Goal: Contribute content: Add original content to the website for others to see

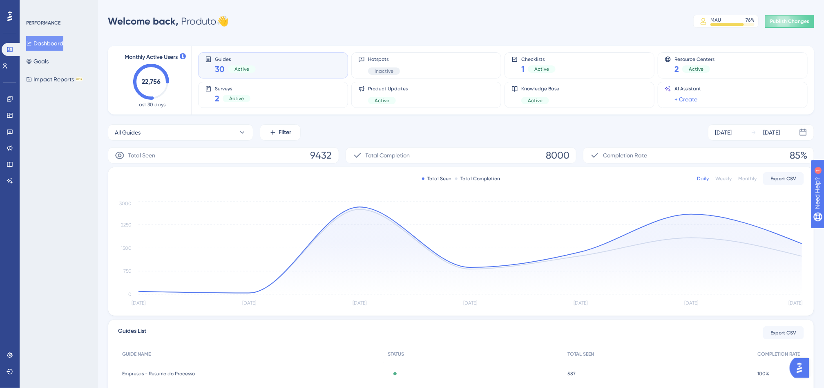
click at [444, 130] on div "All Guides Filter Sep 27 2025 Oct 03 2025" at bounding box center [461, 132] width 706 height 16
click at [7, 134] on icon at bounding box center [10, 131] width 7 height 7
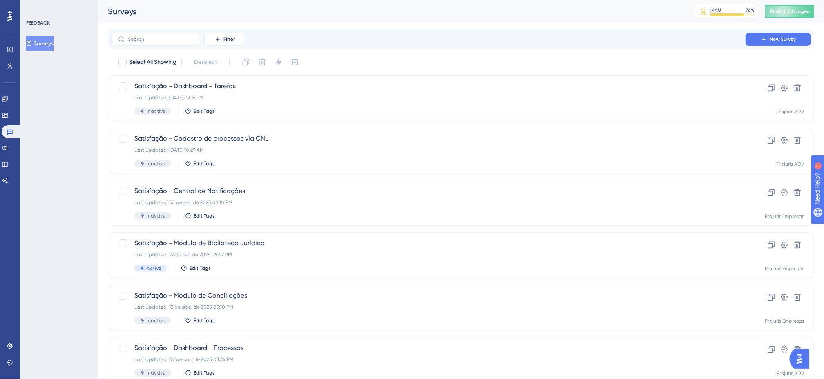
click at [403, 72] on div "Select All Showing Deselect Satisfação - Dashboard - Tarefas Last Updated: 03 d…" at bounding box center [461, 324] width 706 height 536
click at [405, 82] on span "Satisfação - Dashboard - Tarefas" at bounding box center [428, 86] width 588 height 10
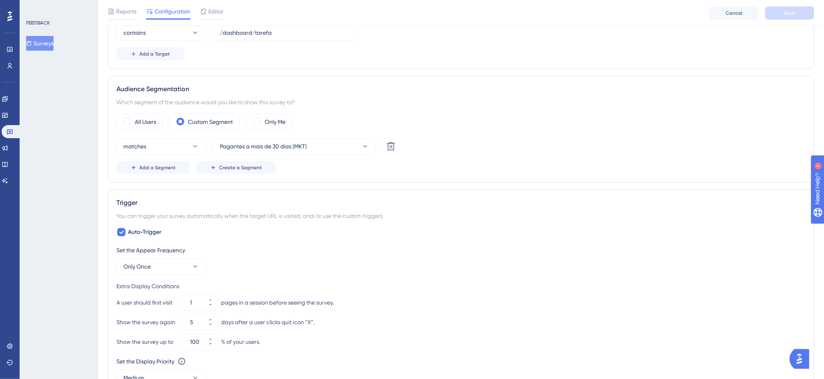
scroll to position [163, 0]
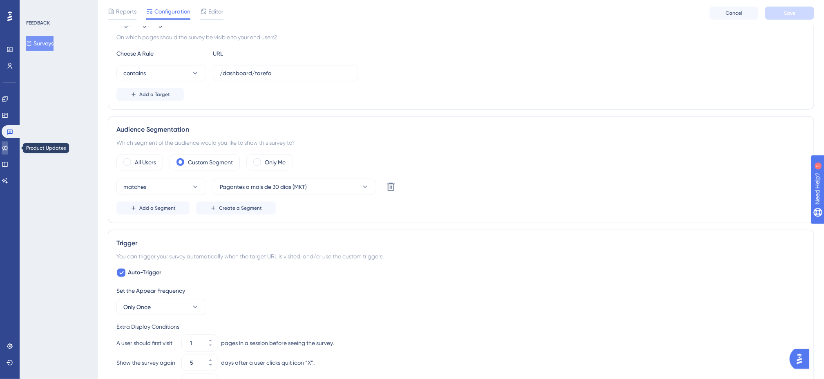
click at [8, 149] on icon at bounding box center [5, 148] width 7 height 7
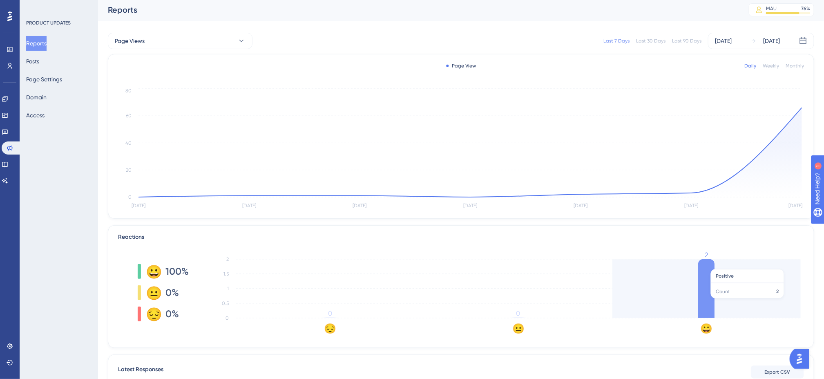
scroll to position [1, 0]
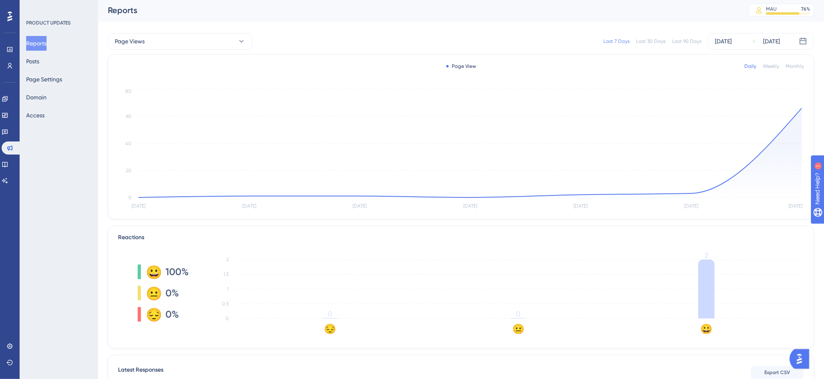
click at [40, 40] on button "Reports" at bounding box center [36, 43] width 20 height 15
click at [39, 62] on button "Posts" at bounding box center [32, 61] width 13 height 15
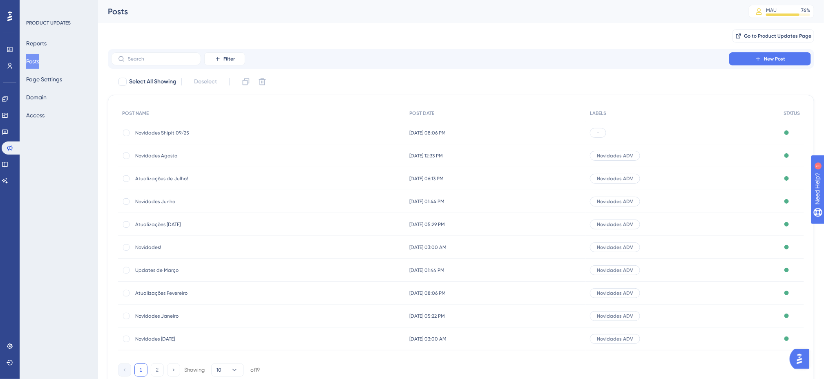
click at [599, 133] on span "-" at bounding box center [598, 132] width 2 height 7
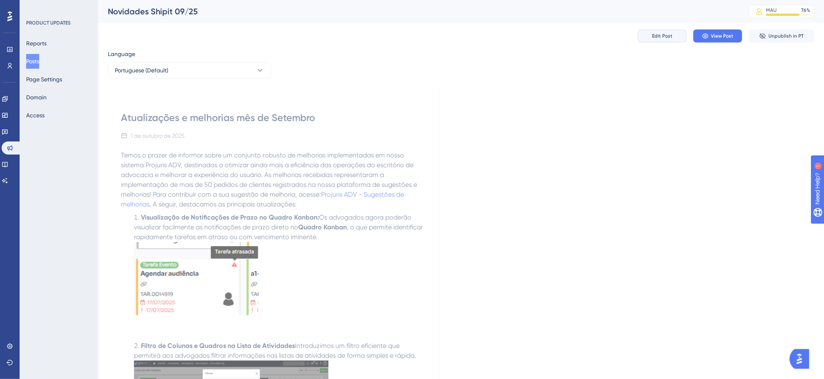
click at [676, 33] on button "Edit Post" at bounding box center [662, 35] width 49 height 13
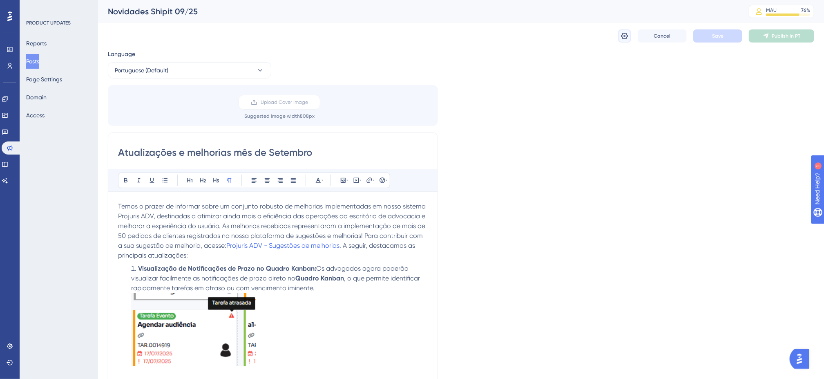
click at [621, 32] on icon at bounding box center [624, 36] width 8 height 8
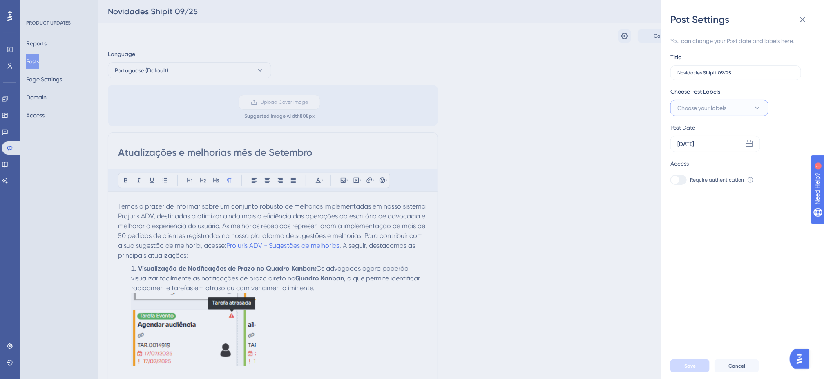
click at [739, 108] on button "Choose your labels" at bounding box center [719, 108] width 98 height 16
click at [730, 158] on input "Novidades ADV" at bounding box center [719, 158] width 42 height 10
click at [683, 157] on div at bounding box center [679, 157] width 7 height 7
checkbox input "true"
drag, startPoint x: 713, startPoint y: 292, endPoint x: 709, endPoint y: 323, distance: 31.8
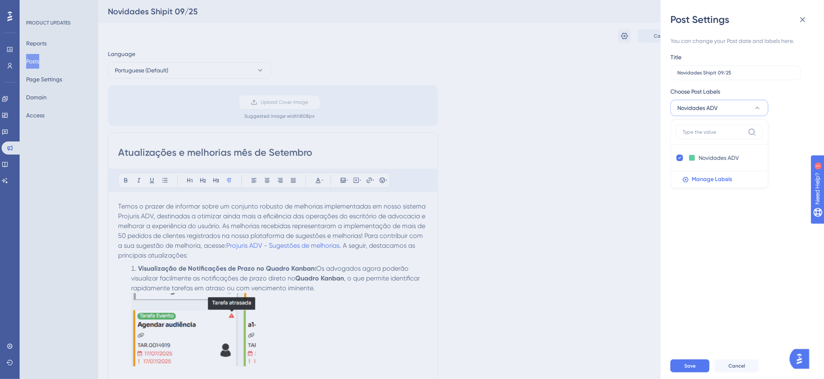
click at [713, 296] on div "You can change your Post date and labels here. Title Novidades Shipit 09/25 Cho…" at bounding box center [745, 189] width 150 height 326
click at [695, 369] on div "Save Cancel" at bounding box center [751, 366] width 163 height 26
click at [698, 370] on button "Save" at bounding box center [689, 365] width 39 height 13
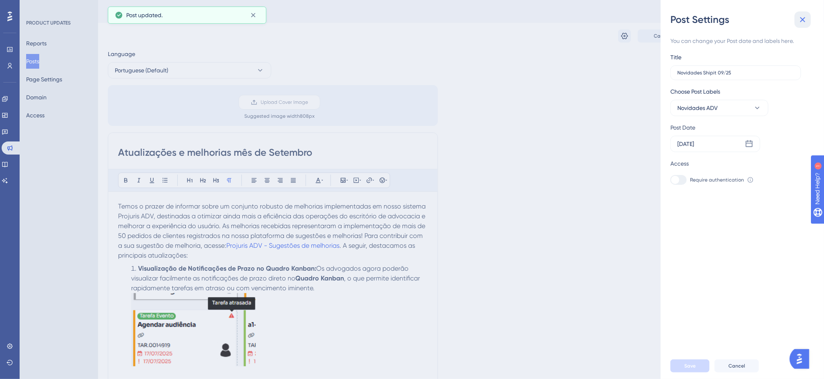
click at [799, 21] on icon at bounding box center [803, 20] width 10 height 10
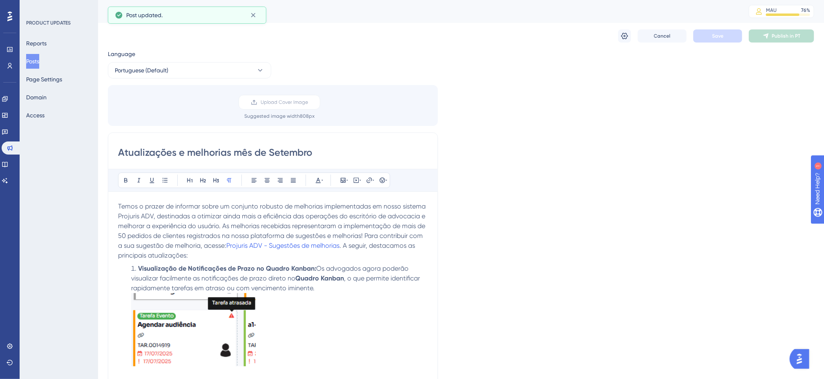
click at [39, 63] on button "Posts" at bounding box center [32, 61] width 13 height 15
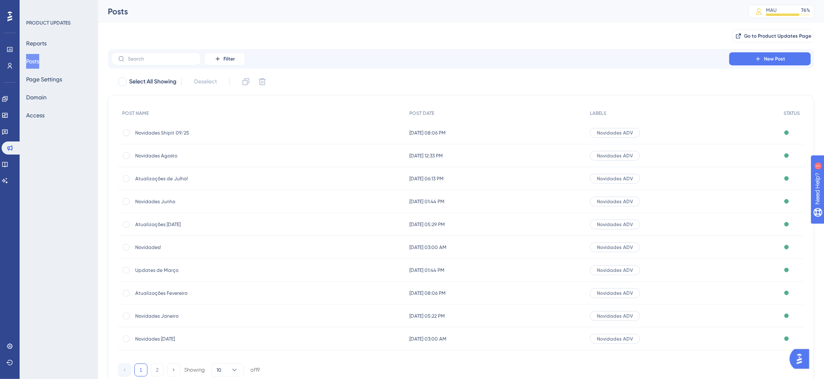
drag, startPoint x: 442, startPoint y: 71, endPoint x: 538, endPoint y: 75, distance: 96.1
click at [443, 71] on div "Filter New Post Select All Showing Deselect POST NAME POST DATE LABELS STATUS N…" at bounding box center [461, 217] width 706 height 337
click at [761, 60] on icon at bounding box center [758, 59] width 7 height 7
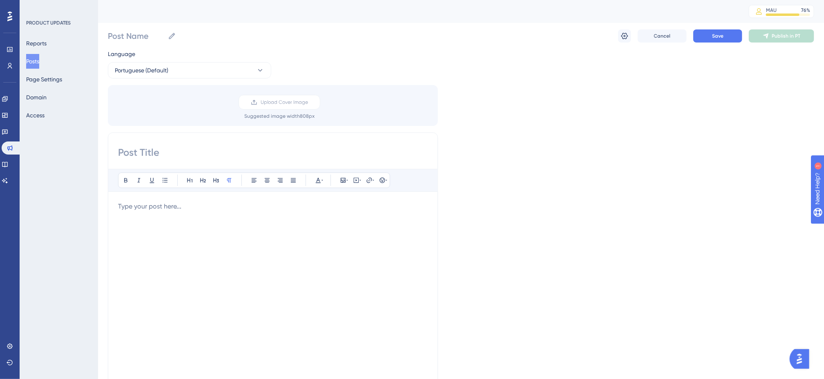
click at [534, 129] on div "Language Portuguese (Default) Upload Cover Image Suggested image width 808 px B…" at bounding box center [461, 243] width 706 height 388
click at [518, 90] on div "Language Portuguese (Default) Upload Cover Image Suggested image width 808 px B…" at bounding box center [461, 243] width 706 height 388
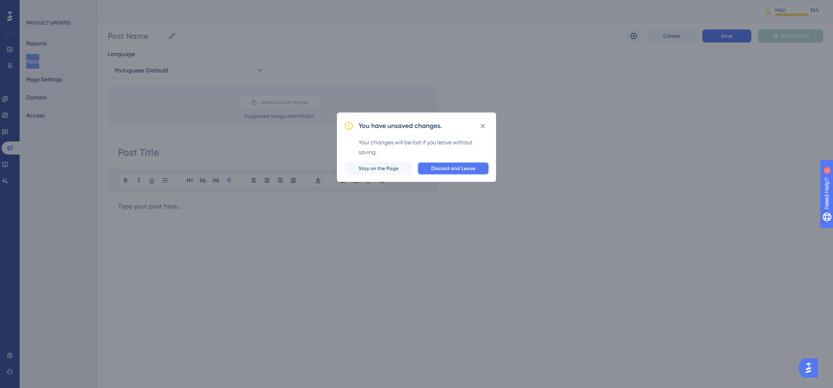
click at [445, 171] on span "Discard and Leave" at bounding box center [453, 168] width 44 height 7
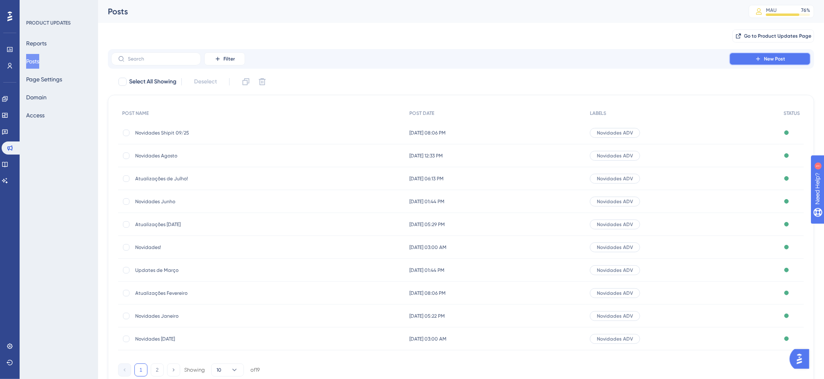
click at [782, 56] on span "New Post" at bounding box center [774, 59] width 21 height 7
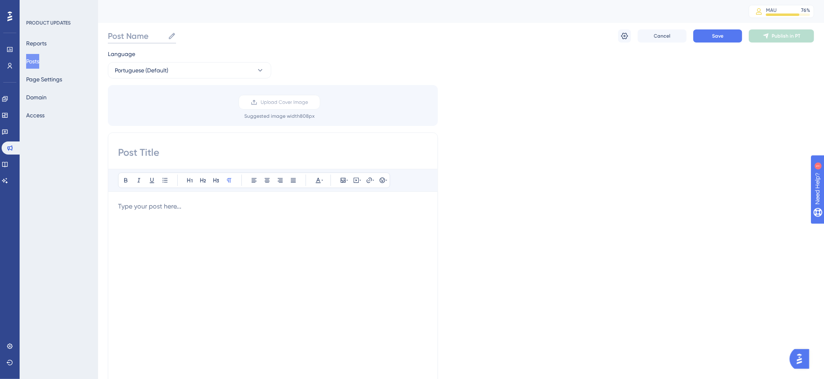
click at [140, 36] on input "Post Name" at bounding box center [136, 35] width 57 height 11
type input "Novidades Setembro"
click at [213, 152] on input at bounding box center [273, 152] width 310 height 13
type input "Novidades de Setembro"
click at [228, 227] on div at bounding box center [273, 291] width 310 height 180
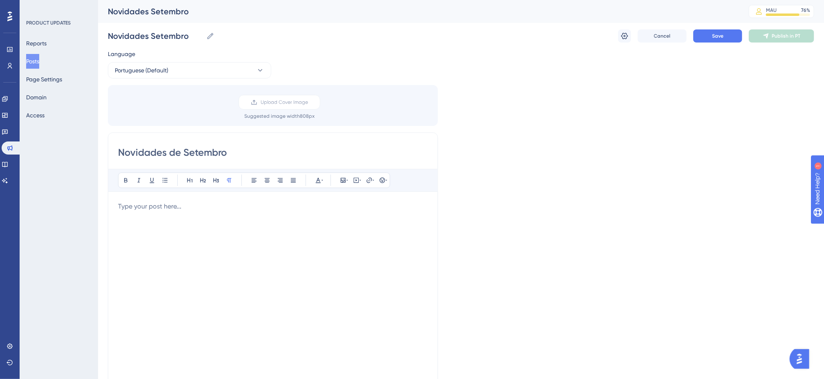
click at [490, 129] on div "Language Portuguese (Default) Upload Cover Image Suggested image width 808 px N…" at bounding box center [461, 243] width 706 height 388
click at [178, 223] on div at bounding box center [273, 291] width 310 height 180
click at [140, 206] on p at bounding box center [273, 206] width 310 height 10
drag, startPoint x: 140, startPoint y: 206, endPoint x: 130, endPoint y: 206, distance: 9.8
click at [130, 206] on p at bounding box center [273, 206] width 310 height 10
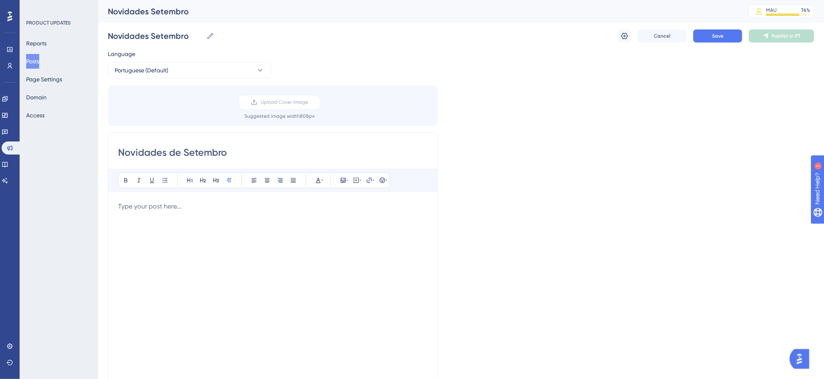
click at [186, 214] on div at bounding box center [273, 291] width 310 height 180
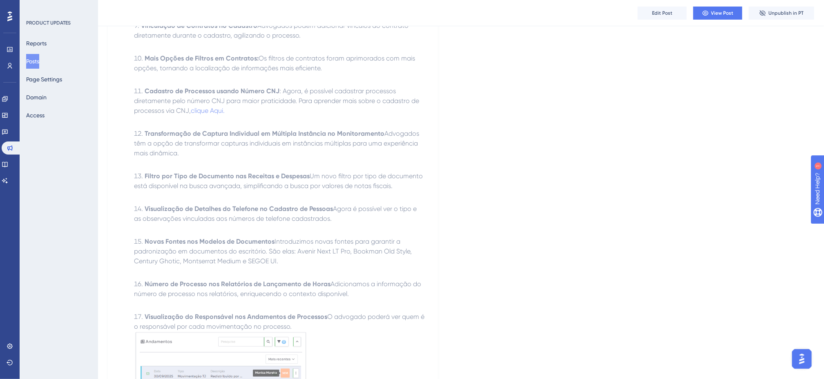
scroll to position [845, 0]
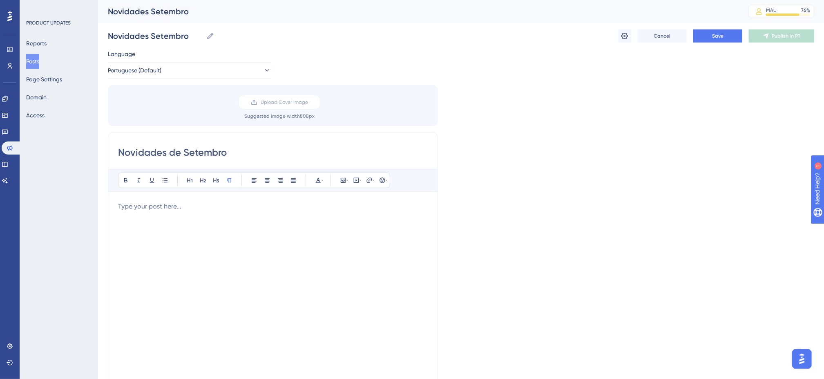
click at [208, 221] on div at bounding box center [273, 291] width 310 height 180
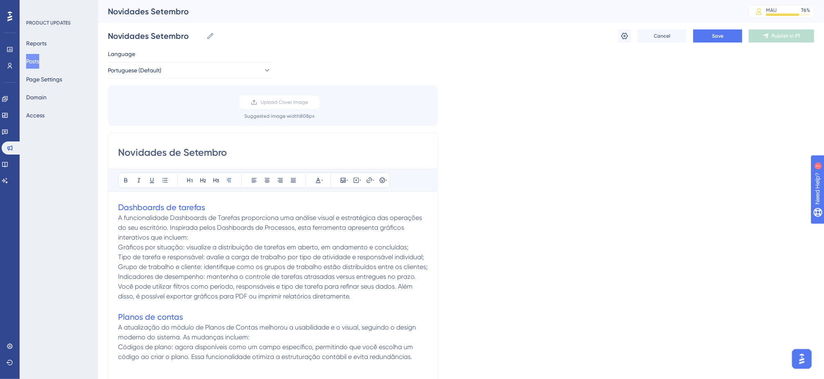
click at [330, 243] on p "Gráficos por situação: visualize a distribuição de tarefas em aberto, em andame…" at bounding box center [273, 247] width 310 height 10
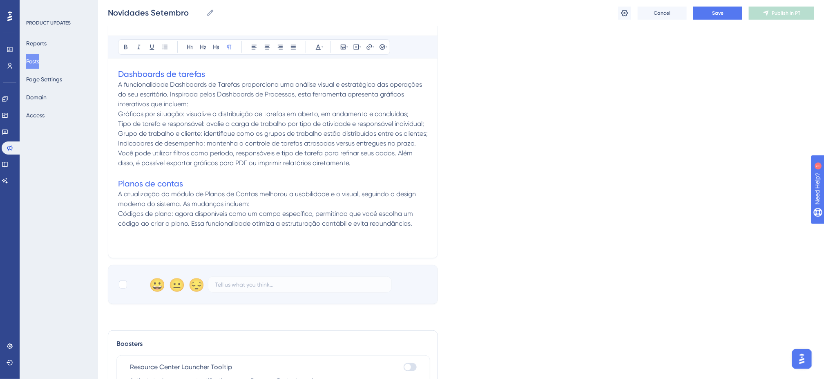
scroll to position [122, 0]
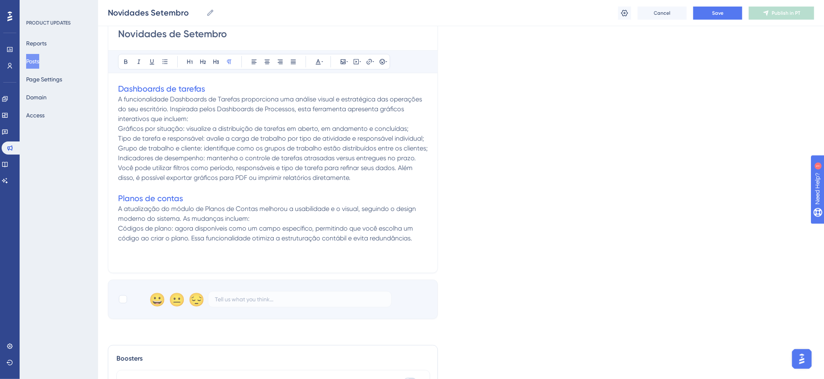
click at [211, 118] on p "A funcionalidade Dashboards de Tarefas proporciona uma análise visual e estraté…" at bounding box center [273, 108] width 310 height 29
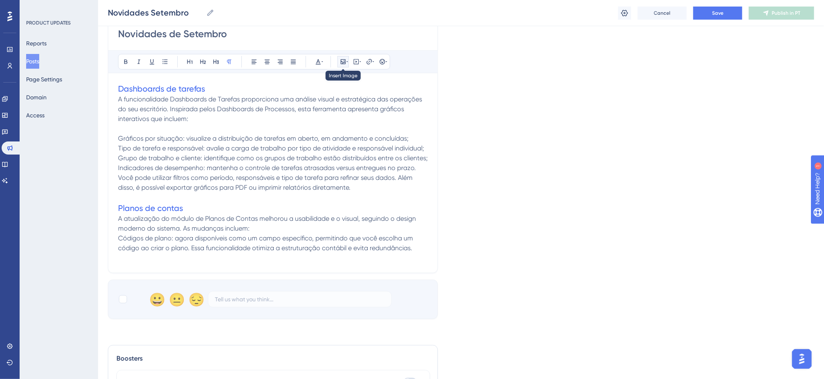
click at [341, 64] on icon at bounding box center [343, 61] width 5 height 5
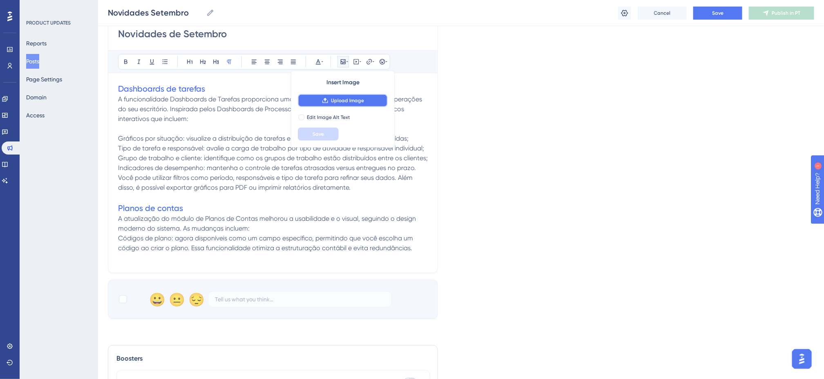
click at [352, 101] on span "Upload Image" at bounding box center [347, 100] width 33 height 7
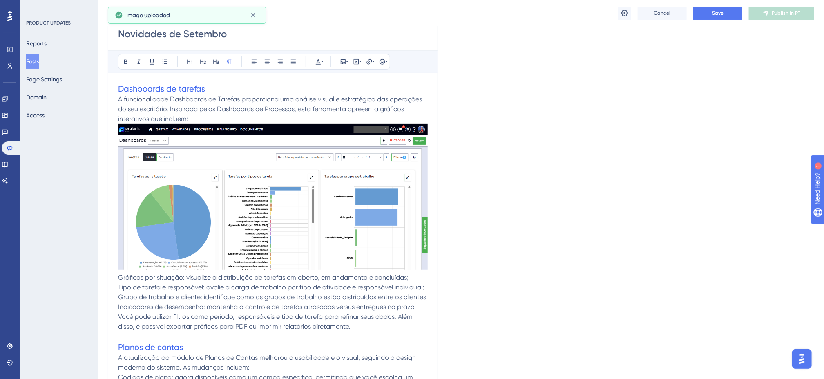
drag, startPoint x: 220, startPoint y: 190, endPoint x: 227, endPoint y: 188, distance: 7.2
click at [219, 191] on img at bounding box center [273, 197] width 310 height 146
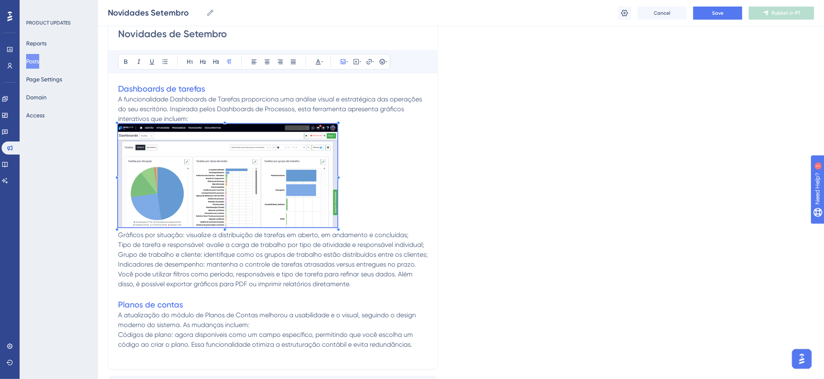
click at [207, 187] on span at bounding box center [227, 177] width 219 height 106
click at [275, 259] on p "Grupo de trabalho e cliente: identifique como os grupos de trabalho estão distr…" at bounding box center [273, 255] width 310 height 10
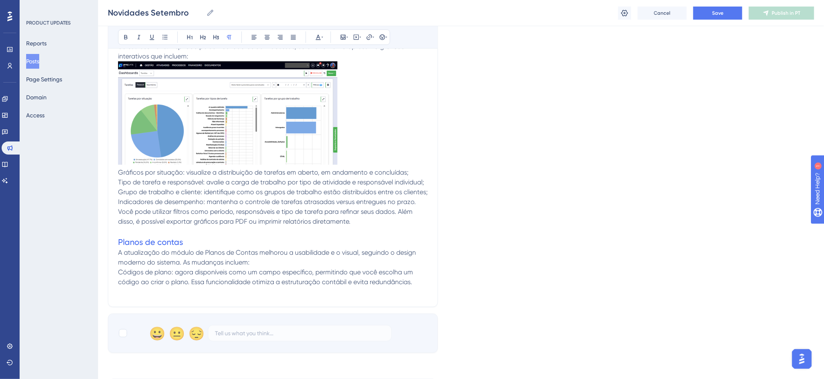
scroll to position [203, 0]
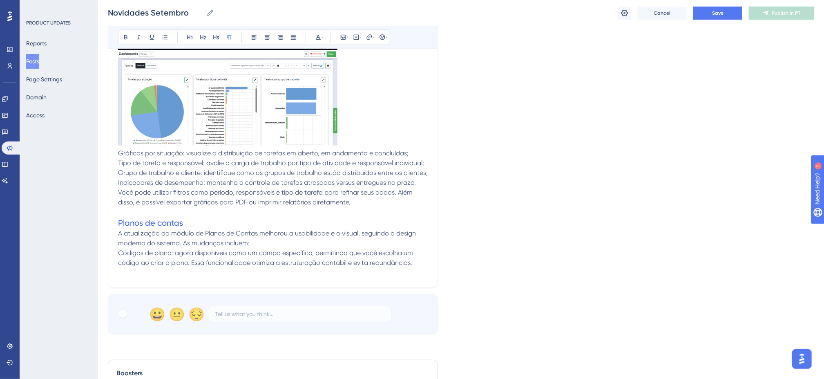
click at [259, 248] on p "A atualização do módulo de Planos de Contas melhorou a usabilidade e o visual, …" at bounding box center [273, 238] width 310 height 20
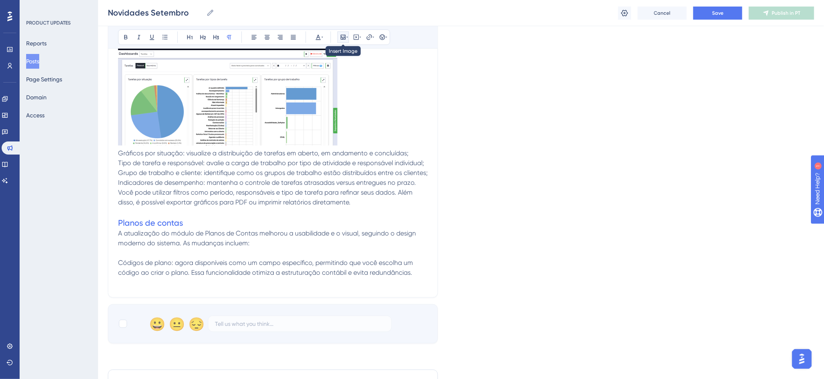
click at [346, 36] on icon at bounding box center [343, 37] width 5 height 5
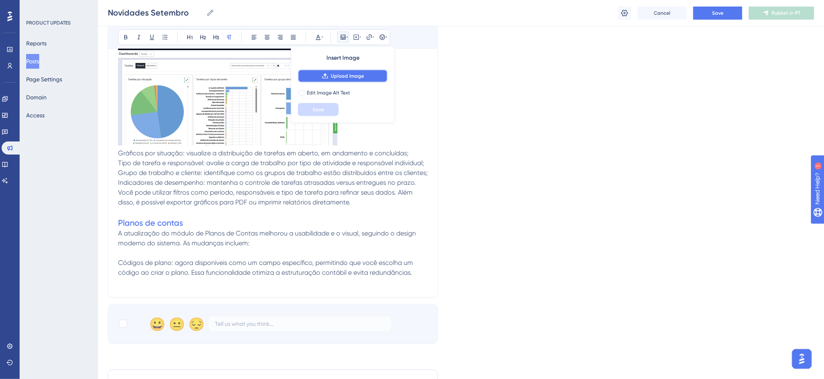
click at [364, 77] on button "Upload Image" at bounding box center [343, 75] width 90 height 13
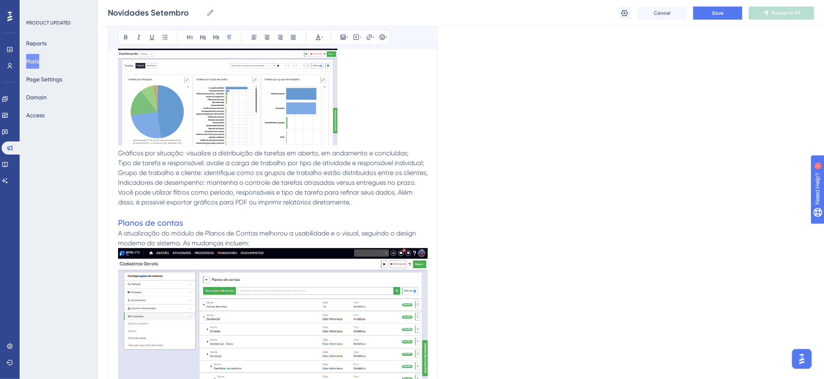
scroll to position [244, 0]
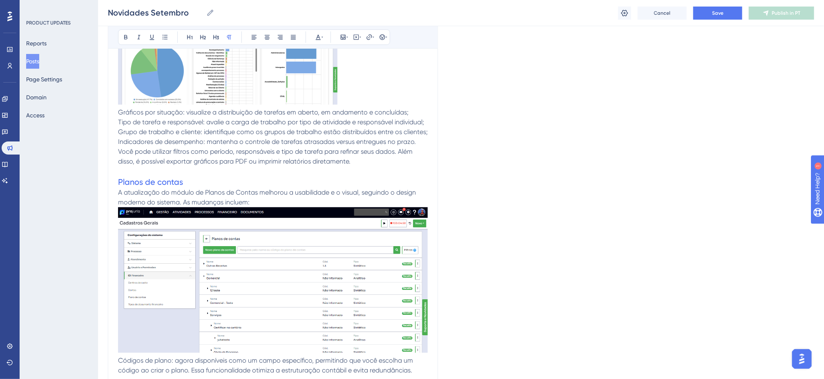
click at [286, 267] on img at bounding box center [273, 279] width 310 height 145
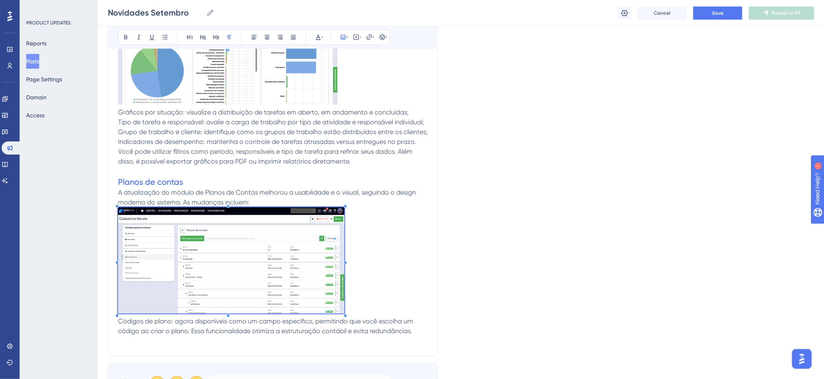
click at [347, 260] on p "A atualização do módulo de Planos de Contas melhorou a usabilidade e o visual, …" at bounding box center [273, 251] width 310 height 129
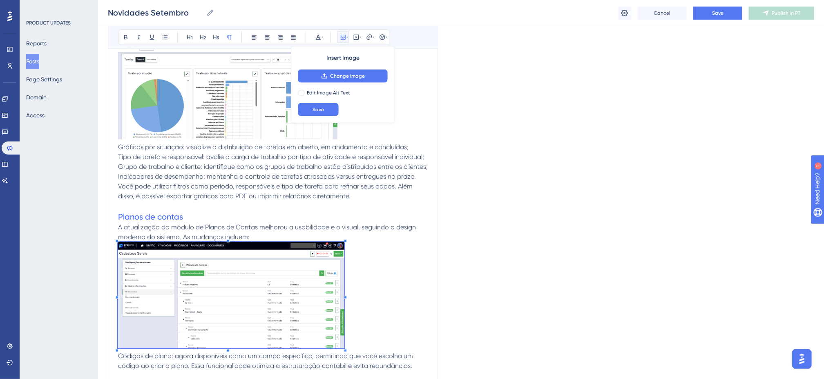
scroll to position [163, 0]
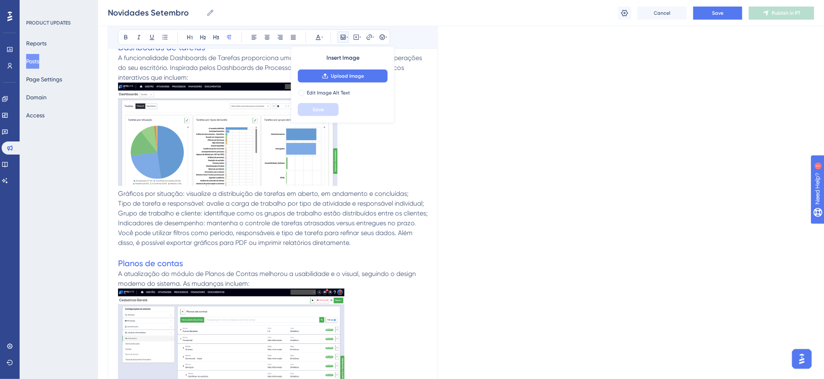
click at [119, 192] on span "Gráficos por situação: visualize a distribuição de tarefas em aberto, em andame…" at bounding box center [263, 194] width 290 height 8
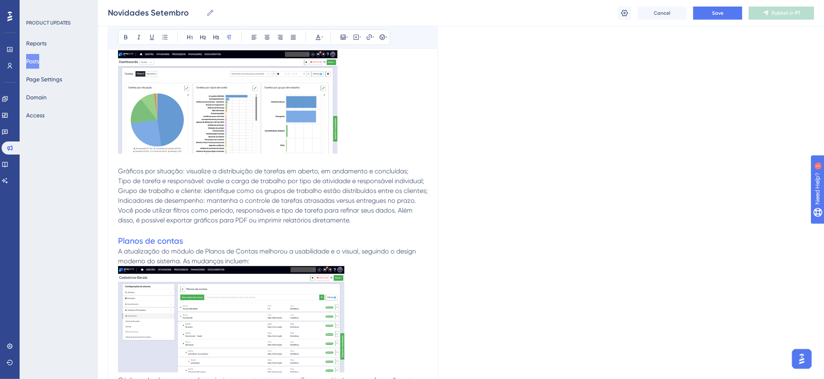
scroll to position [244, 0]
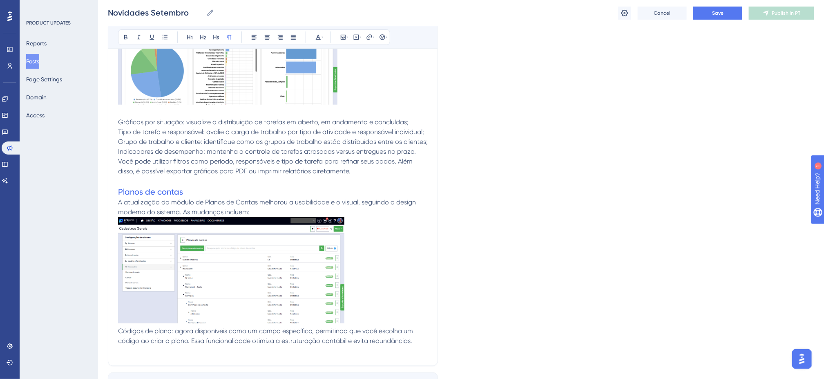
click at [118, 339] on div "Novidades de Setembro Bold Italic Underline Bullet Point Heading 1 Heading 2 He…" at bounding box center [273, 128] width 330 height 474
click at [119, 342] on span "Códigos de plano: agora disponíveis como um campo específico, permitindo que vo…" at bounding box center [266, 336] width 297 height 18
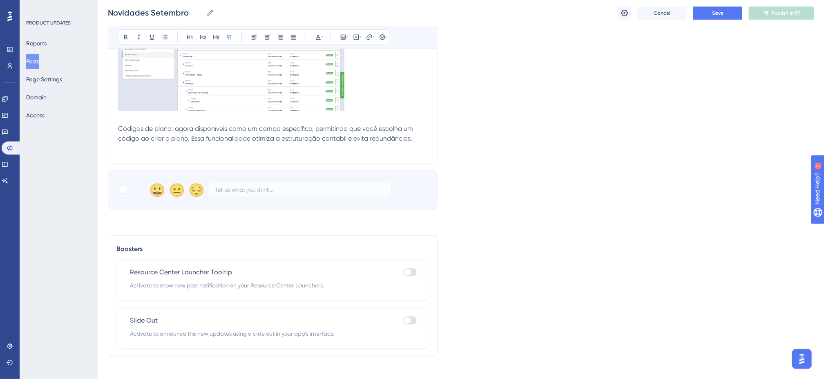
scroll to position [480, 0]
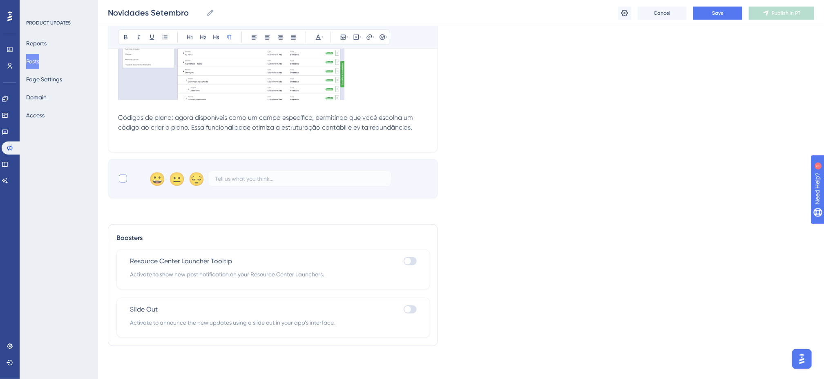
click at [124, 176] on div at bounding box center [123, 178] width 8 height 8
checkbox input "true"
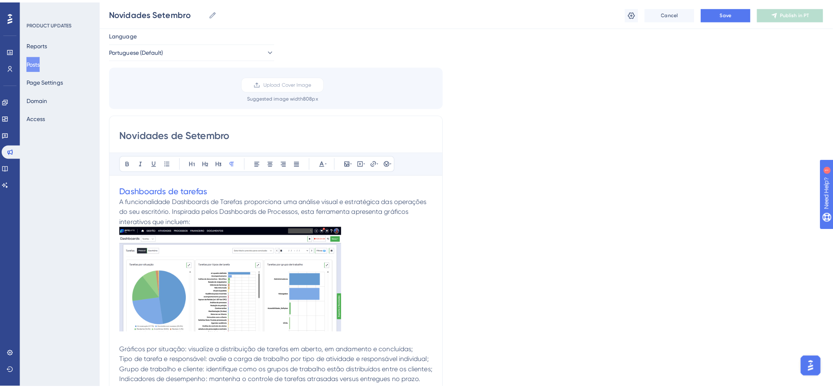
scroll to position [0, 0]
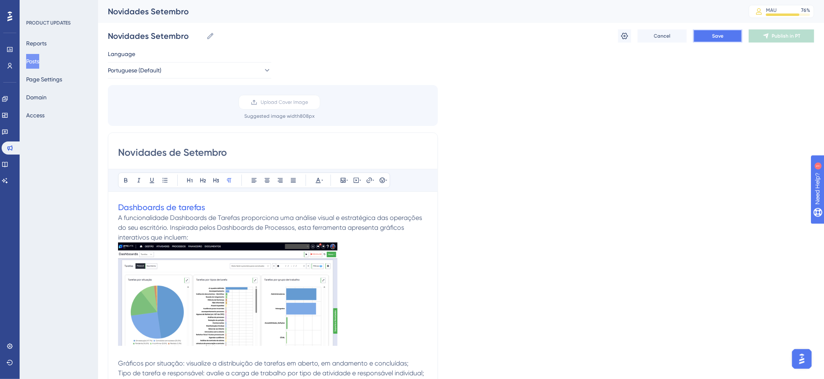
click at [722, 37] on span "Save" at bounding box center [717, 36] width 11 height 7
click at [788, 34] on span "Publish in PT" at bounding box center [786, 36] width 29 height 7
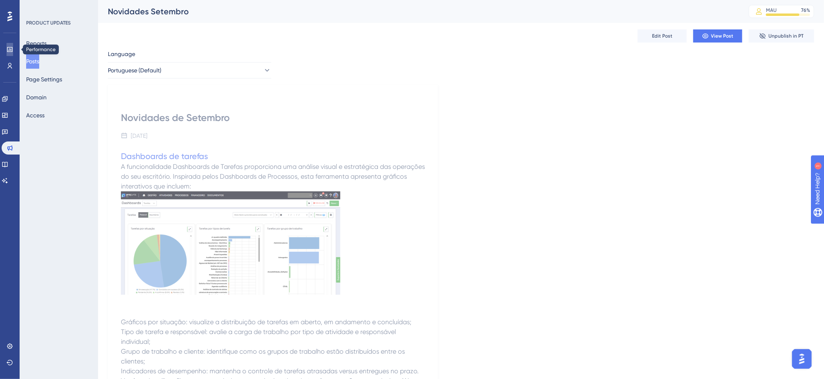
click at [7, 46] on icon at bounding box center [10, 49] width 7 height 7
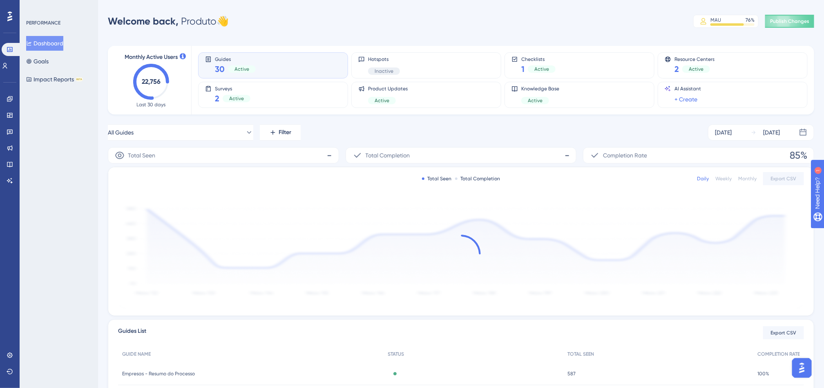
click at [501, 25] on div "Welcome back, Produto 👋 MAU 76 % Click to see add-on and upgrade options Publis…" at bounding box center [461, 21] width 706 height 16
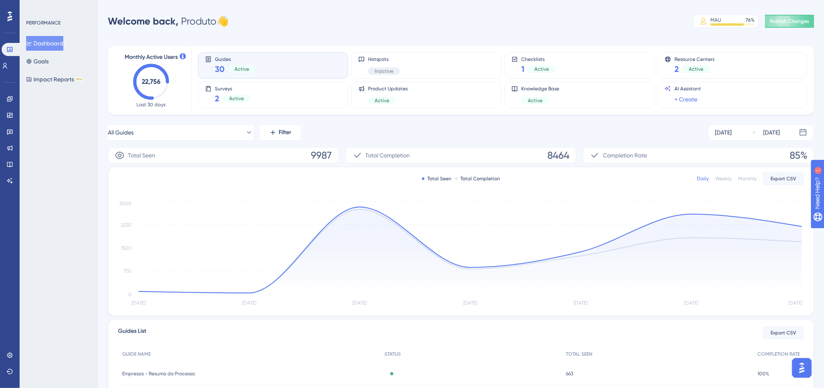
click at [509, 19] on div "Welcome back, Produto 👋 MAU 76 % Click to see add-on and upgrade options Publis…" at bounding box center [461, 21] width 706 height 16
drag, startPoint x: 652, startPoint y: 0, endPoint x: 530, endPoint y: 2, distance: 122.6
click at [530, 2] on div "Performance Users Engagement Widgets Feedback Product Updates Knowledge Base AI…" at bounding box center [412, 264] width 824 height 529
click at [12, 96] on icon at bounding box center [9, 98] width 5 height 5
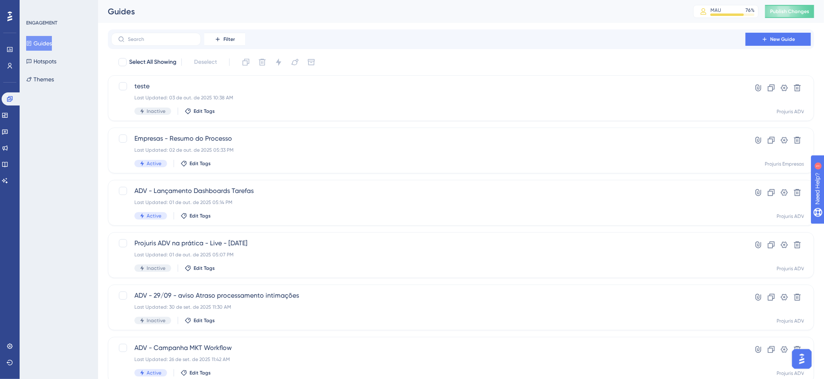
click at [480, 56] on div "Select All Showing Deselect" at bounding box center [466, 62] width 696 height 13
click at [798, 91] on icon at bounding box center [797, 88] width 7 height 7
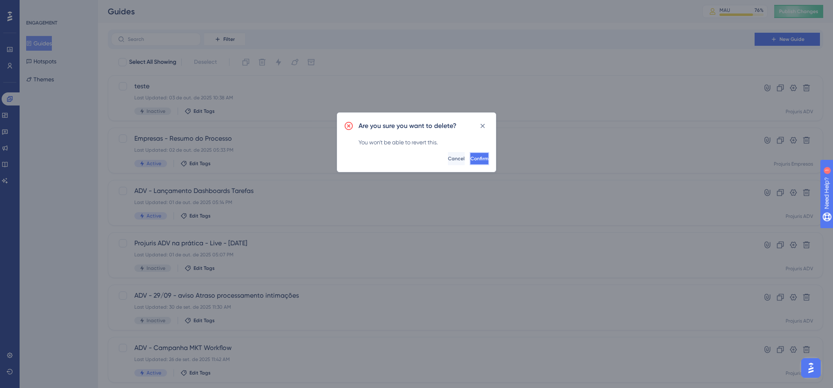
click at [470, 159] on button "Confirm" at bounding box center [480, 158] width 20 height 13
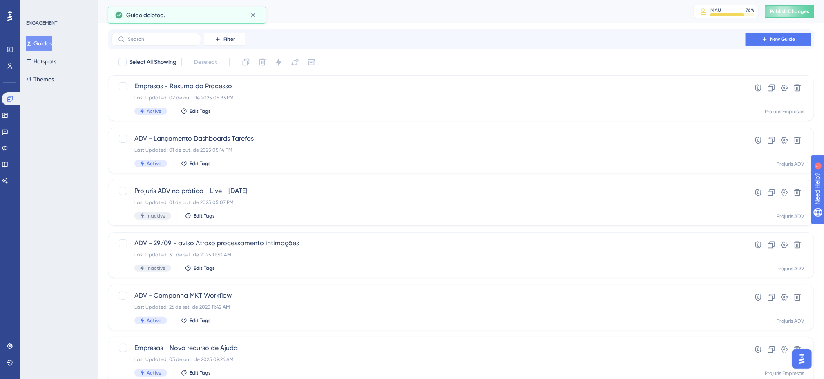
click at [87, 142] on div "ENGAGEMENT Guides Hotspots Themes" at bounding box center [59, 189] width 78 height 379
click at [18, 113] on div "Performance Users Engagement Widgets Feedback Product Updates Knowledge Base AI…" at bounding box center [10, 189] width 20 height 379
click at [8, 113] on link at bounding box center [5, 115] width 7 height 13
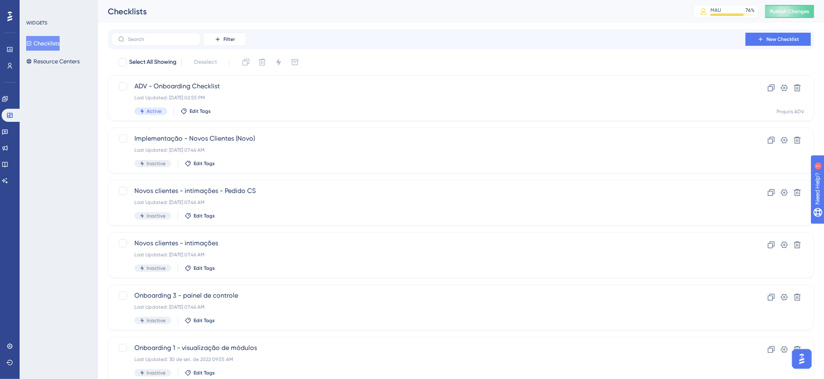
click at [62, 143] on div "WIDGETS Checklists Resource Centers" at bounding box center [59, 189] width 78 height 379
click at [417, 61] on div "Select All Showing Deselect" at bounding box center [466, 62] width 696 height 13
click at [445, 58] on div "Select All Showing Deselect" at bounding box center [466, 62] width 696 height 13
click at [458, 58] on div "Select All Showing Deselect" at bounding box center [466, 62] width 696 height 13
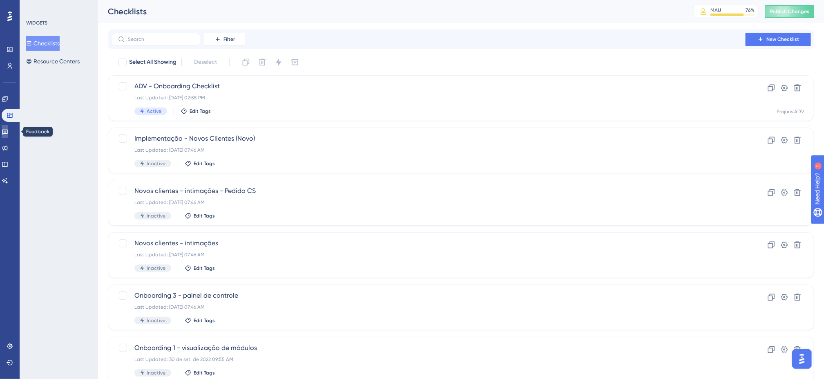
click at [8, 126] on link at bounding box center [5, 131] width 7 height 13
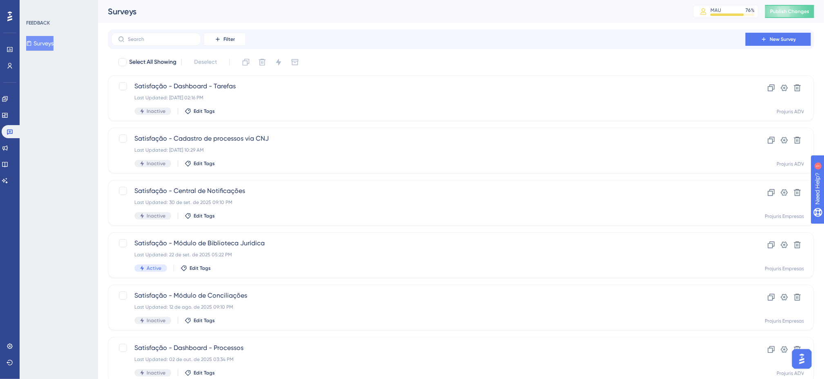
click at [49, 138] on div "FEEDBACK Surveys" at bounding box center [59, 189] width 78 height 379
click at [8, 148] on icon at bounding box center [4, 147] width 5 height 5
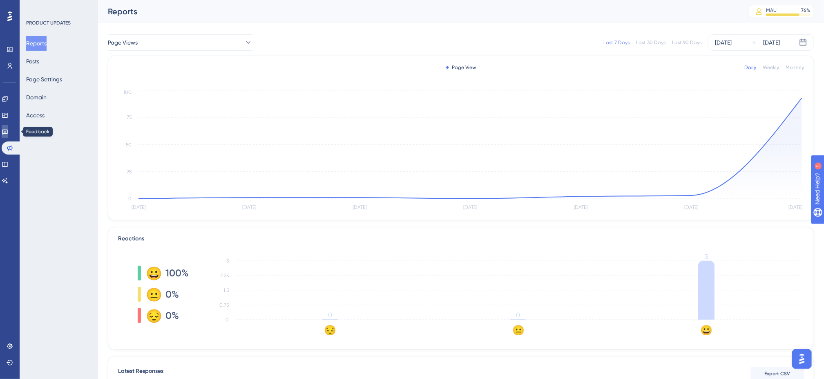
click at [8, 127] on link at bounding box center [5, 131] width 7 height 13
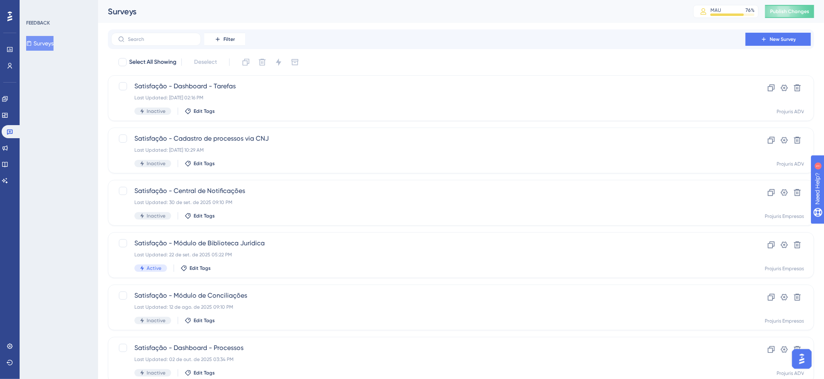
click at [678, 53] on div "Filter New Survey Select All Showing Deselect Satisfação - Dashboard - Tarefas …" at bounding box center [461, 318] width 706 height 578
drag, startPoint x: 15, startPoint y: 116, endPoint x: 25, endPoint y: 119, distance: 10.7
click at [8, 116] on link at bounding box center [5, 115] width 7 height 13
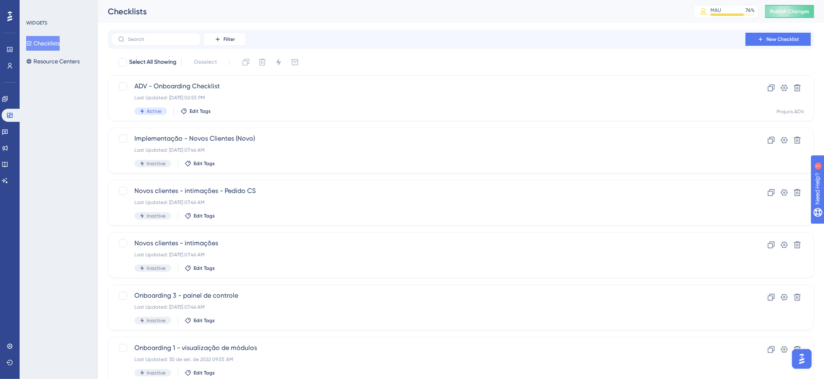
click at [393, 51] on div "Filter New Checklist Select All Showing Deselect ADV - Onboarding Checklist Las…" at bounding box center [461, 284] width 706 height 510
